Goal: Browse casually

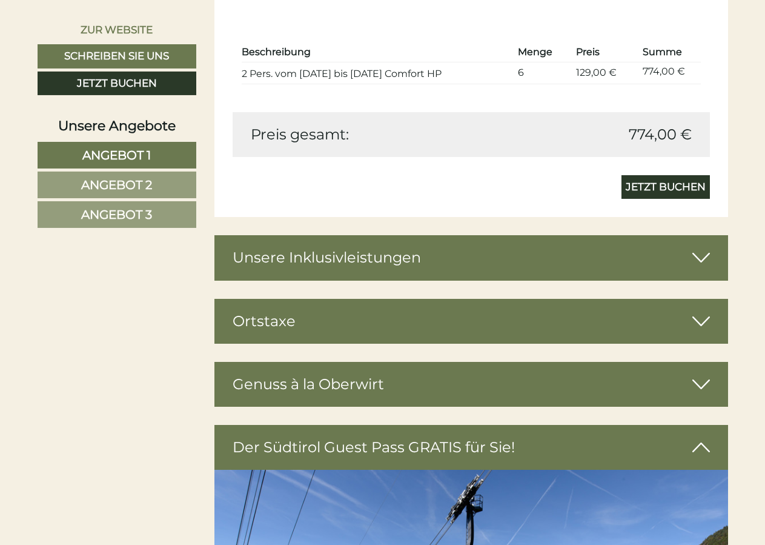
scroll to position [2719, 0]
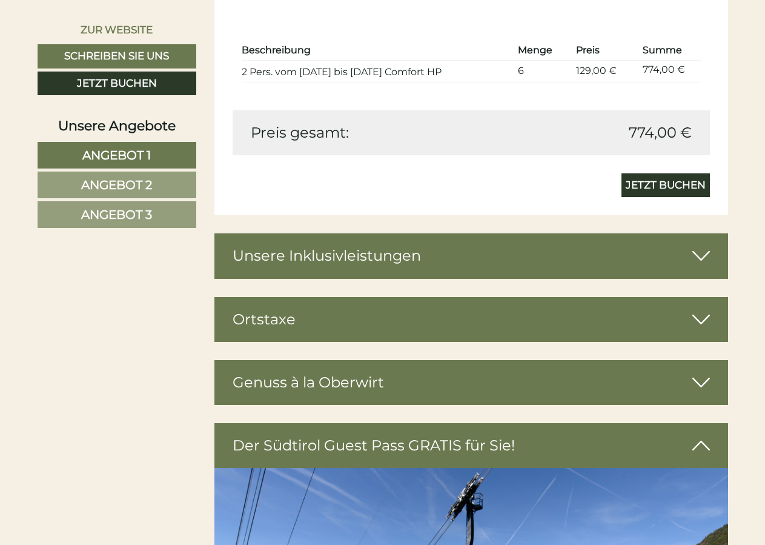
click at [699, 258] on icon at bounding box center [701, 255] width 18 height 21
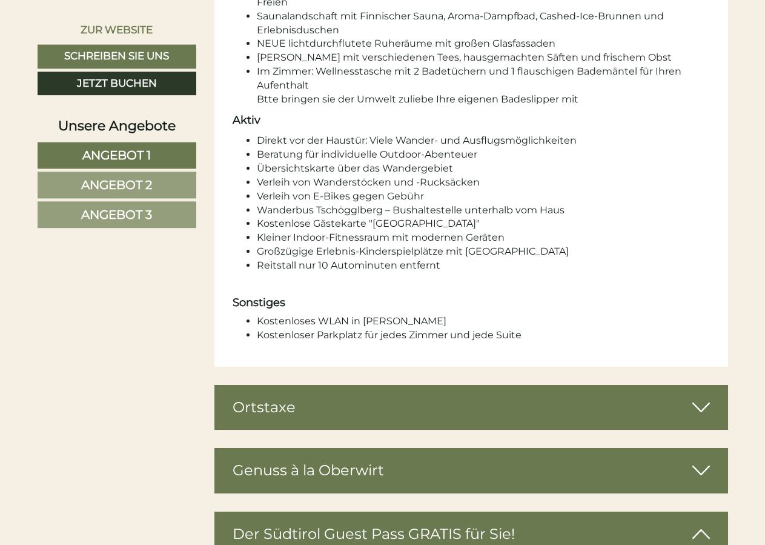
scroll to position [3708, 0]
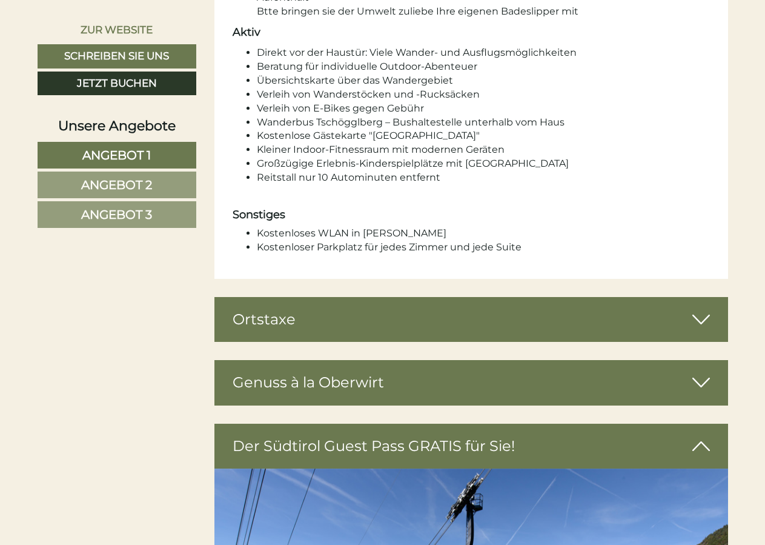
click at [700, 379] on icon at bounding box center [701, 382] width 18 height 21
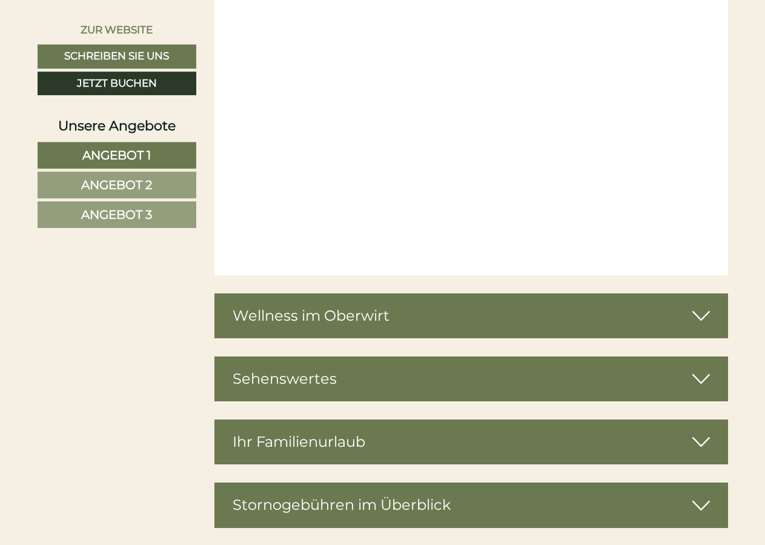
scroll to position [5314, 0]
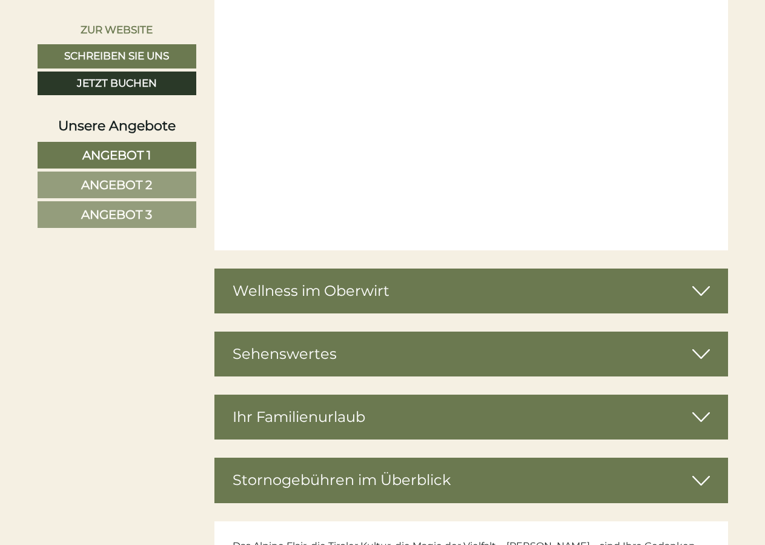
click at [695, 299] on icon at bounding box center [701, 290] width 18 height 21
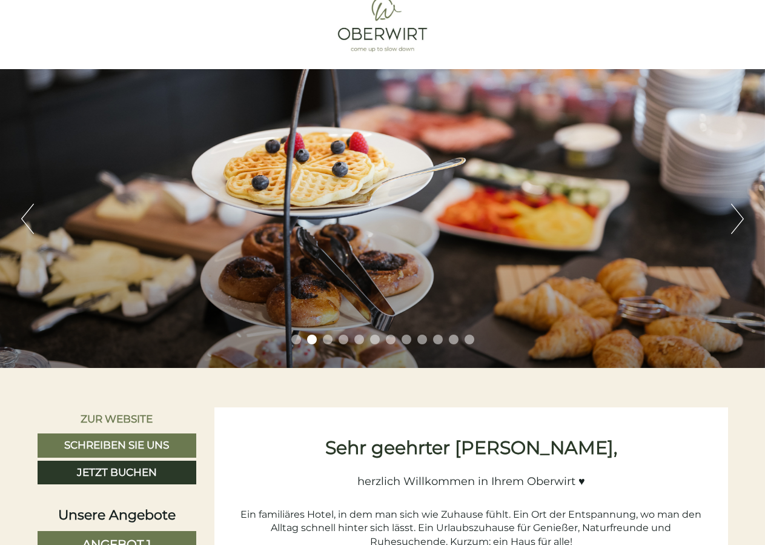
scroll to position [0, 0]
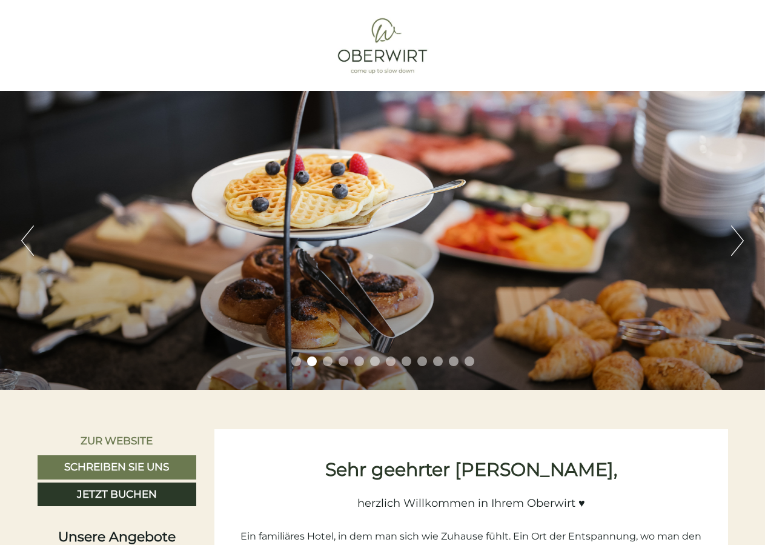
click at [728, 253] on div "Previous Next 1 2 3 4 5 6 7 8 9 10 11 12" at bounding box center [382, 240] width 765 height 299
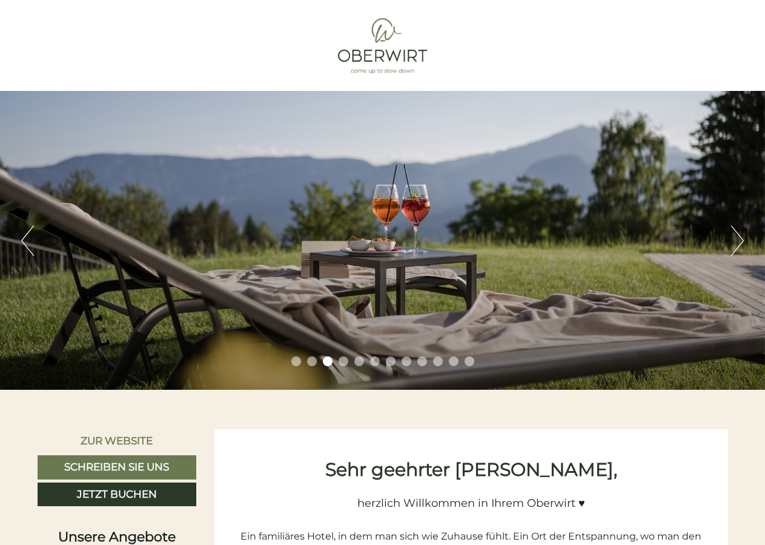
click at [736, 247] on button "Next" at bounding box center [737, 240] width 13 height 30
click at [735, 246] on button "Next" at bounding box center [737, 240] width 13 height 30
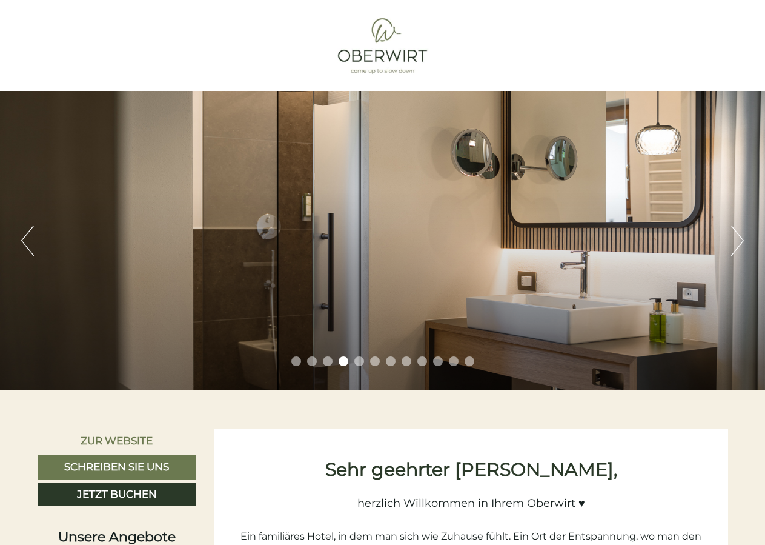
click at [735, 246] on button "Next" at bounding box center [737, 240] width 13 height 30
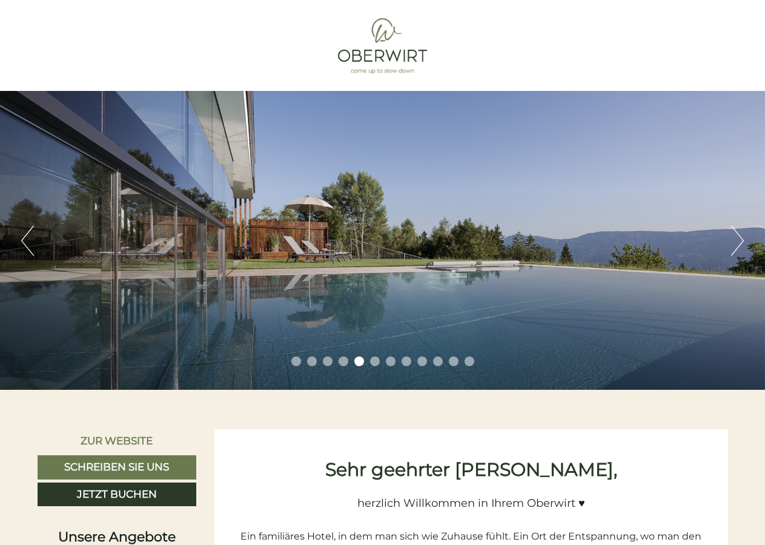
click at [735, 246] on button "Next" at bounding box center [737, 240] width 13 height 30
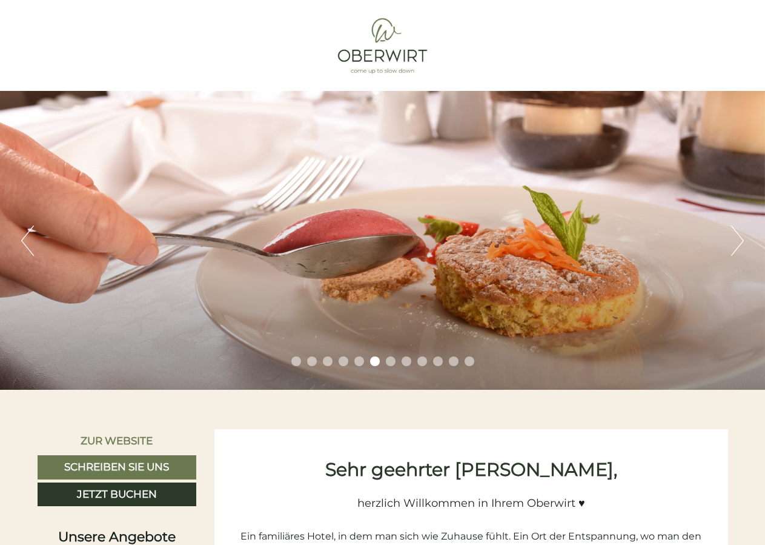
click at [735, 246] on button "Next" at bounding box center [737, 240] width 13 height 30
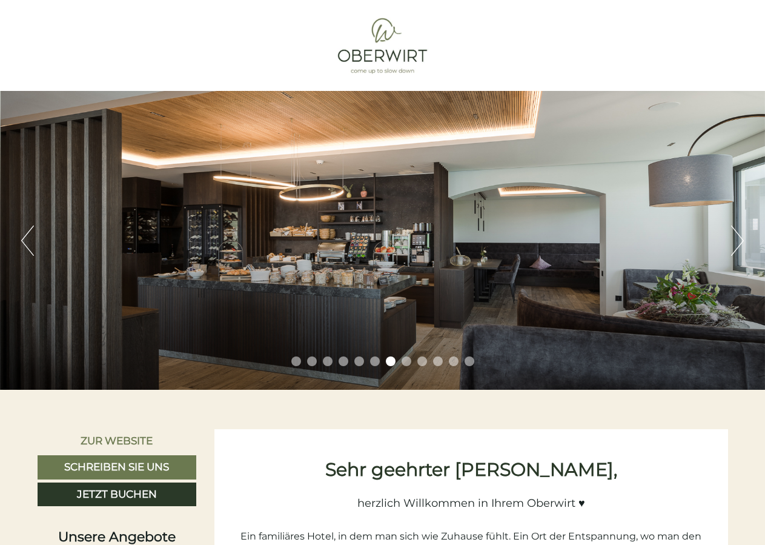
click at [735, 246] on button "Next" at bounding box center [737, 240] width 13 height 30
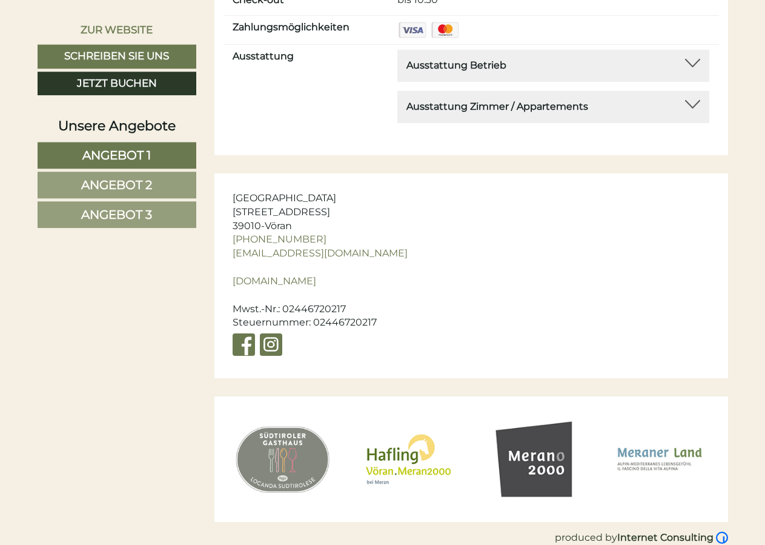
scroll to position [7168, 0]
